Goal: Obtain resource: Download file/media

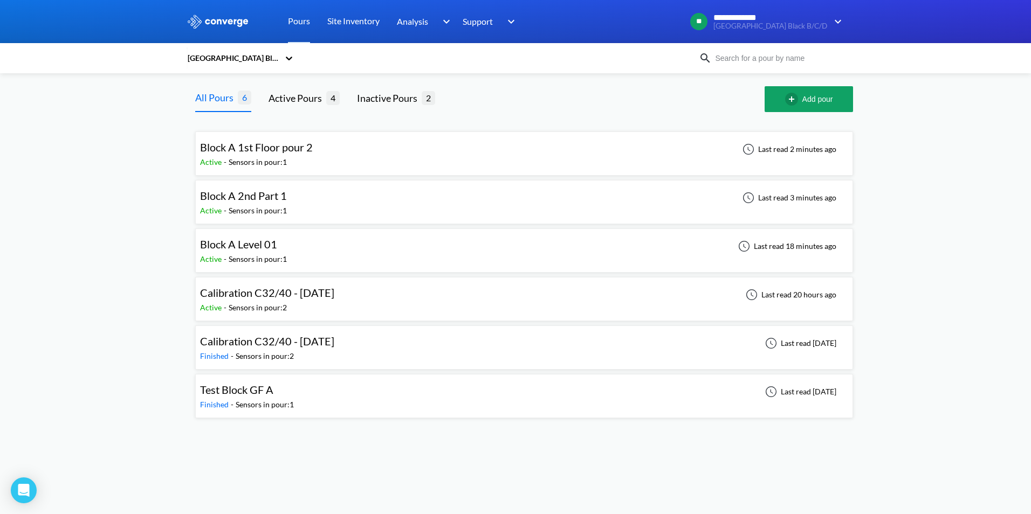
click at [127, 162] on div "**********" at bounding box center [515, 213] width 1031 height 427
click at [259, 152] on span "Block A 1st Floor pour 2" at bounding box center [256, 147] width 113 height 13
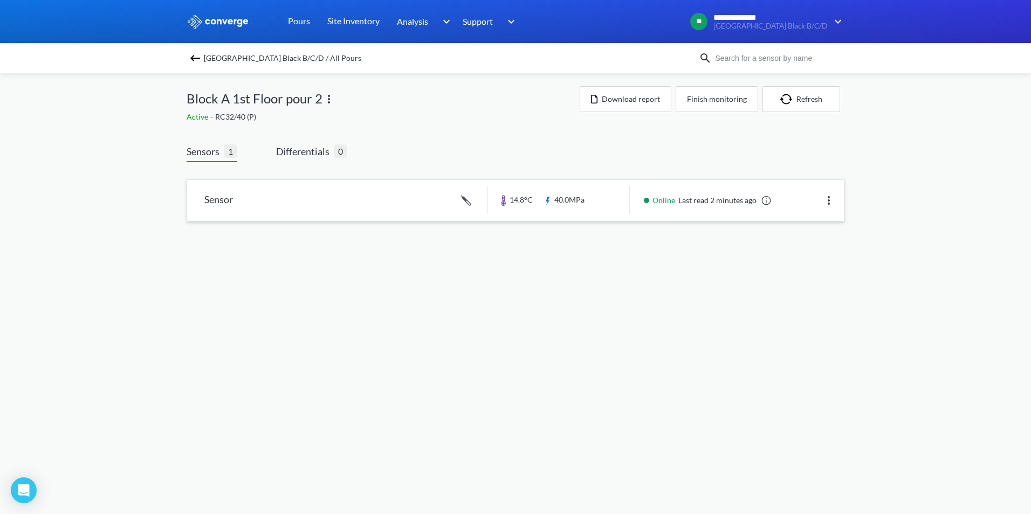
click at [229, 202] on link at bounding box center [515, 200] width 657 height 41
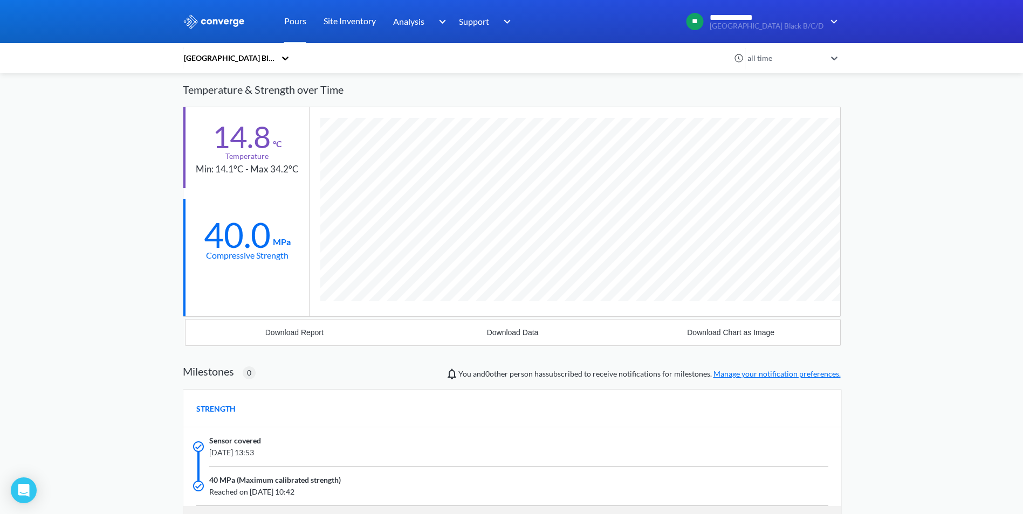
scroll to position [2, 0]
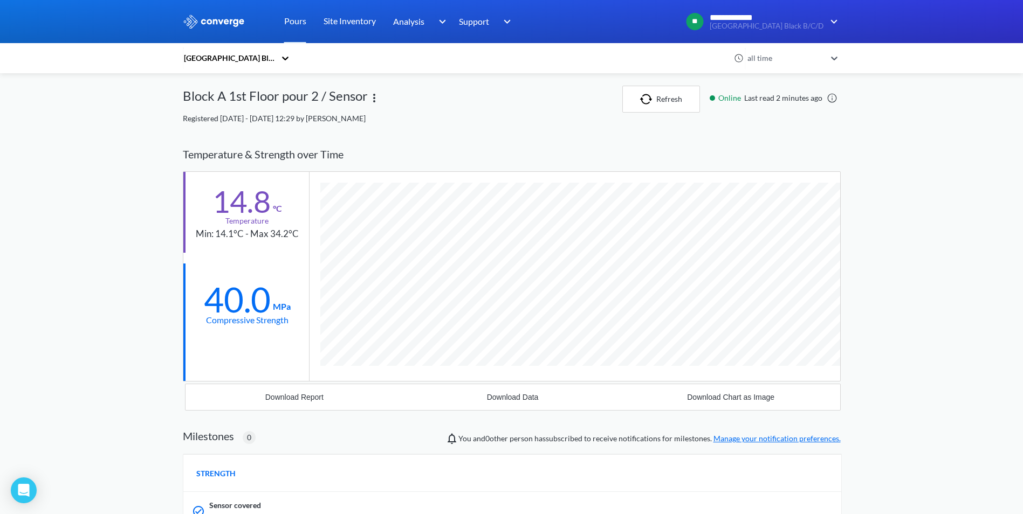
click at [218, 97] on div "Block A 1st Floor pour 2 / Sensor" at bounding box center [275, 99] width 185 height 27
drag, startPoint x: 186, startPoint y: 93, endPoint x: 365, endPoint y: 94, distance: 179.0
click at [365, 94] on div "Block A 1st Floor pour 2 / Sensor" at bounding box center [275, 99] width 185 height 27
drag, startPoint x: 365, startPoint y: 94, endPoint x: 356, endPoint y: 97, distance: 8.9
click at [356, 97] on div "Block A 1st Floor pour 2 / Sensor" at bounding box center [275, 99] width 185 height 27
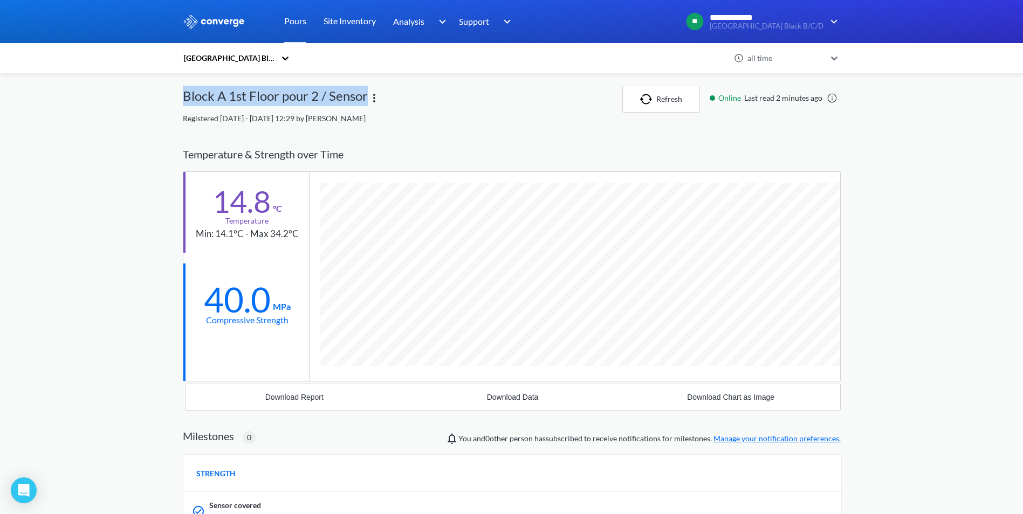
drag, startPoint x: 366, startPoint y: 98, endPoint x: 185, endPoint y: 100, distance: 180.1
click at [185, 100] on div "Block A 1st Floor pour 2 / Sensor" at bounding box center [275, 99] width 185 height 27
drag, startPoint x: 185, startPoint y: 100, endPoint x: 193, endPoint y: 97, distance: 8.2
click at [196, 97] on div "Block A 1st Floor pour 2 / Sensor" at bounding box center [275, 99] width 185 height 27
drag, startPoint x: 185, startPoint y: 94, endPoint x: 370, endPoint y: 99, distance: 184.5
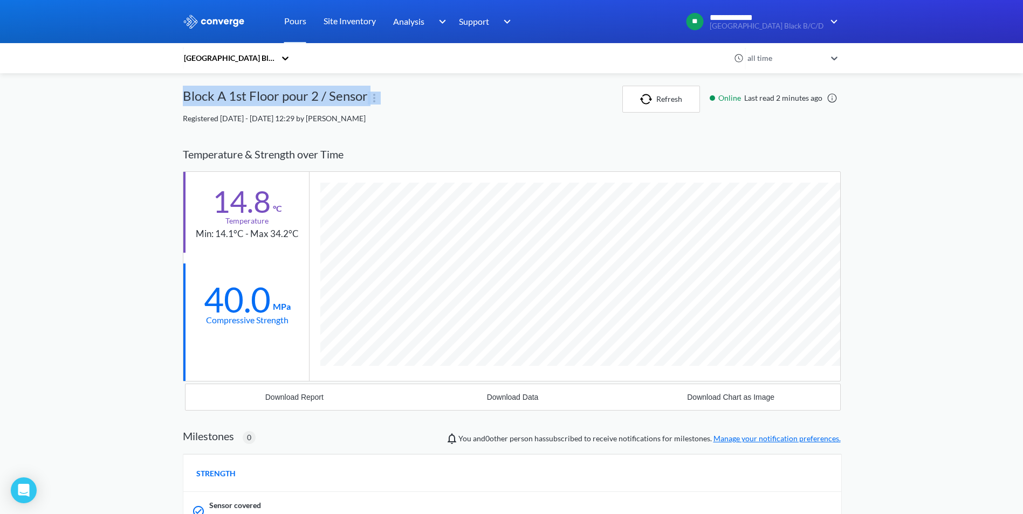
click at [370, 99] on div "Block A 1st Floor pour 2 / Sensor" at bounding box center [402, 99] width 439 height 27
drag, startPoint x: 370, startPoint y: 99, endPoint x: 324, endPoint y: 97, distance: 46.4
click at [332, 98] on div "Block A 1st Floor pour 2 / Sensor" at bounding box center [275, 99] width 185 height 27
drag, startPoint x: 185, startPoint y: 95, endPoint x: 365, endPoint y: 97, distance: 179.6
click at [365, 97] on div "Block A 1st Floor pour 2 / Sensor" at bounding box center [275, 99] width 185 height 27
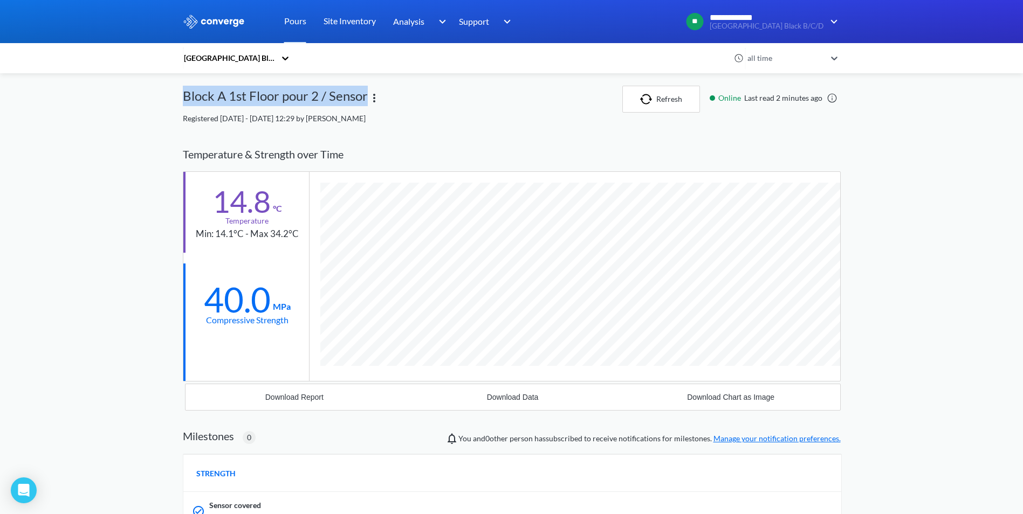
drag, startPoint x: 365, startPoint y: 97, endPoint x: 309, endPoint y: 97, distance: 56.1
click at [309, 97] on div "Block A 1st Floor pour 2 / Sensor" at bounding box center [275, 99] width 185 height 27
click at [293, 401] on div "Download Report" at bounding box center [294, 397] width 58 height 9
click at [942, 258] on div "**********" at bounding box center [511, 391] width 1023 height 786
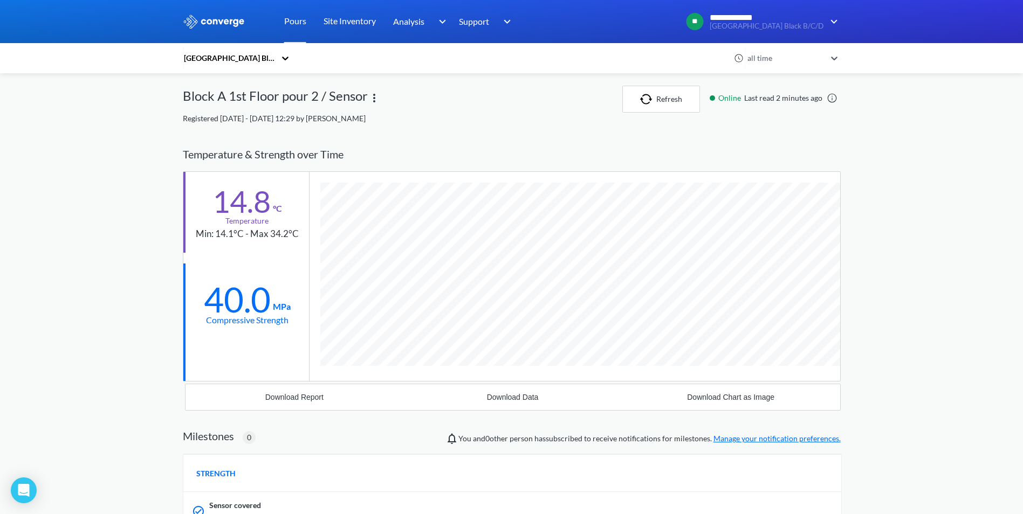
scroll to position [0, 0]
